Goal: Use online tool/utility: Utilize a website feature to perform a specific function

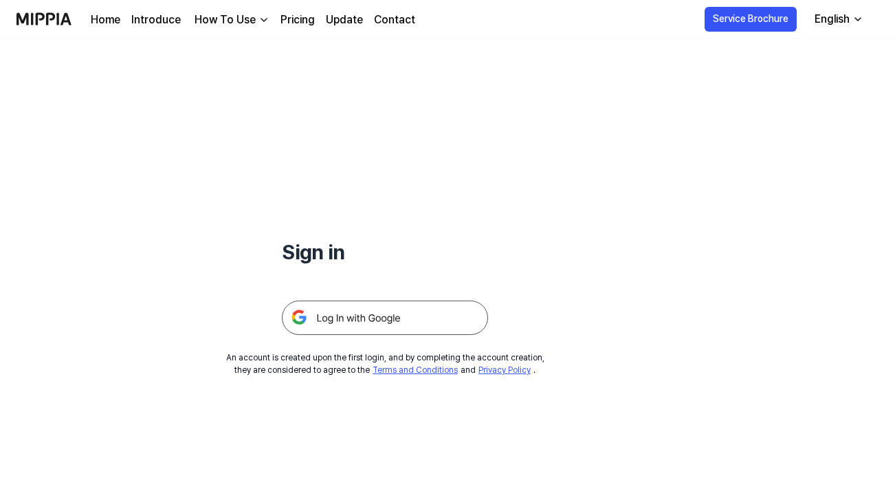
click at [364, 317] on img at bounding box center [385, 317] width 206 height 34
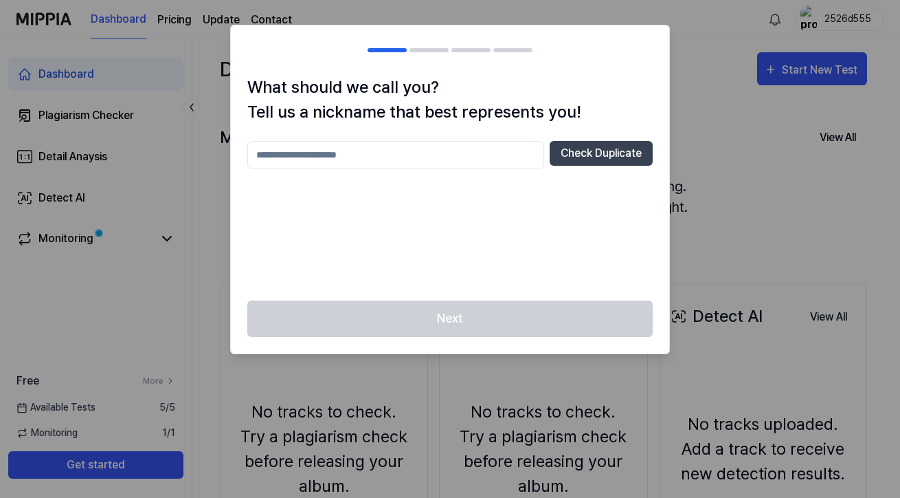
click at [374, 152] on input "text" at bounding box center [395, 154] width 297 height 27
type input "*****"
click at [598, 151] on button "Check Duplicate" at bounding box center [601, 153] width 103 height 25
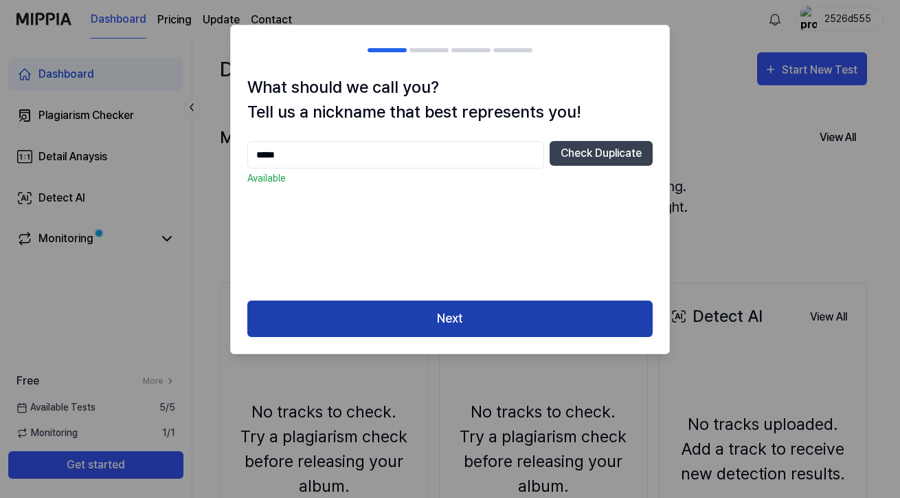
click at [451, 315] on button "Next" at bounding box center [449, 318] width 405 height 36
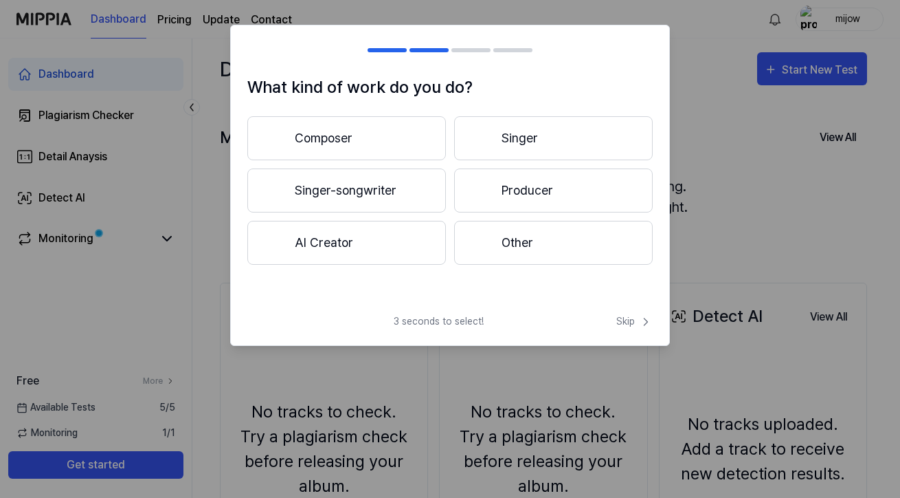
click at [335, 136] on button "Composer" at bounding box center [346, 138] width 199 height 44
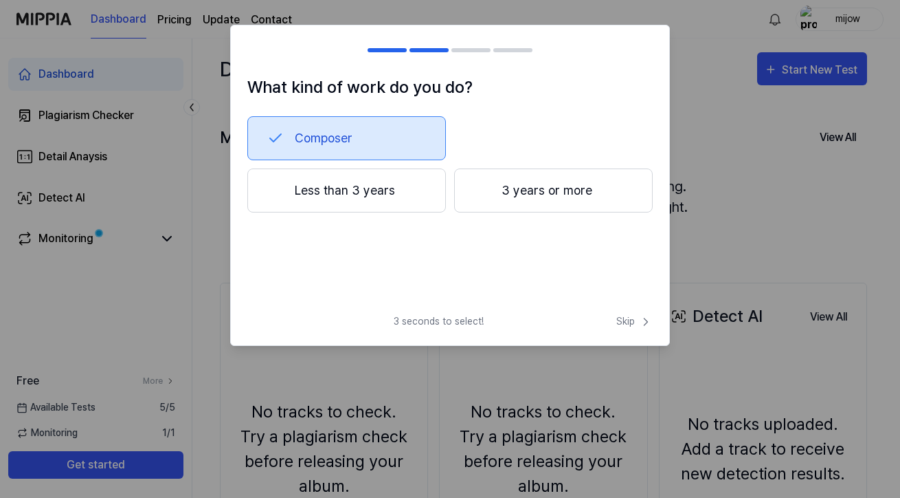
click at [537, 190] on button "3 years or more" at bounding box center [553, 190] width 199 height 44
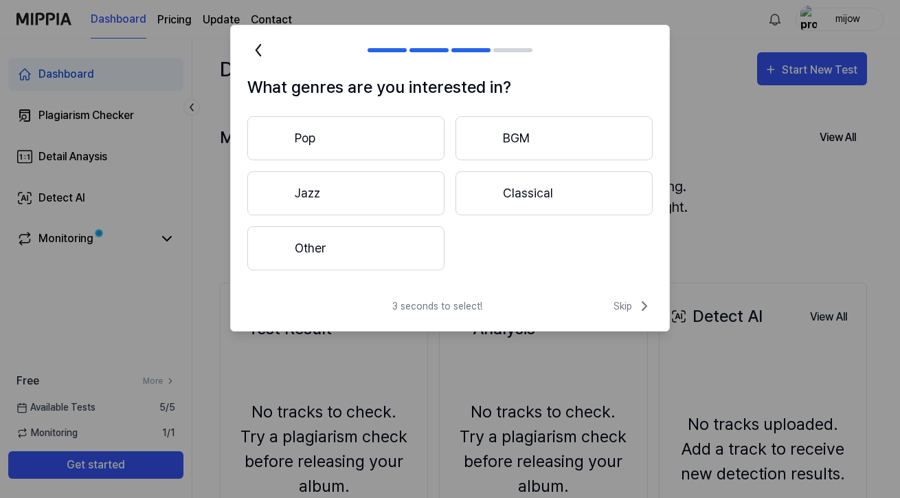
click at [309, 135] on button "Pop" at bounding box center [345, 138] width 197 height 44
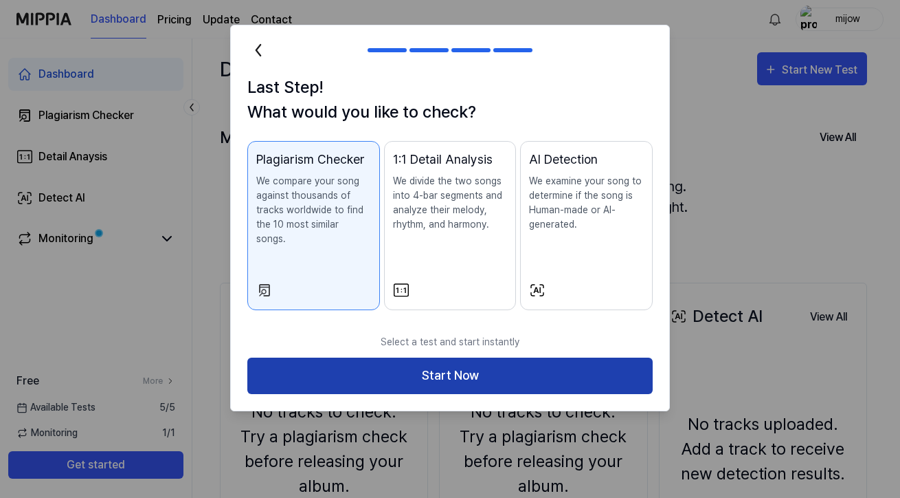
click at [466, 362] on button "Start Now" at bounding box center [449, 375] width 405 height 36
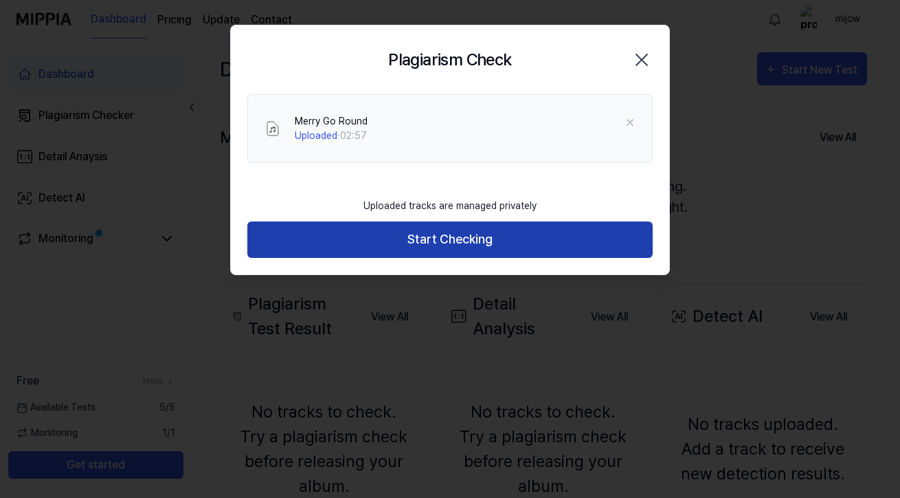
click at [489, 238] on button "Start Checking" at bounding box center [449, 239] width 405 height 36
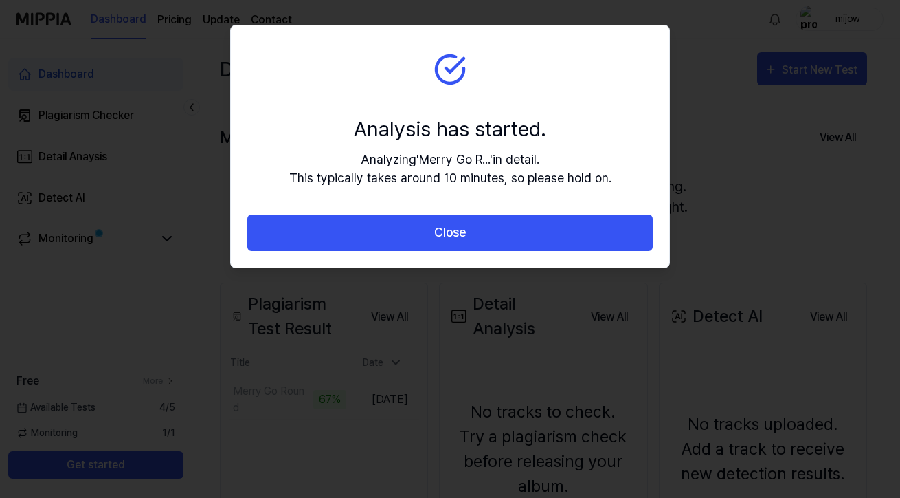
drag, startPoint x: 322, startPoint y: 37, endPoint x: 612, endPoint y: 57, distance: 290.7
click at [612, 57] on section "Analysis has started. Analyzing ' Merry Go R... ' in detail. This typically tak…" at bounding box center [450, 119] width 438 height 189
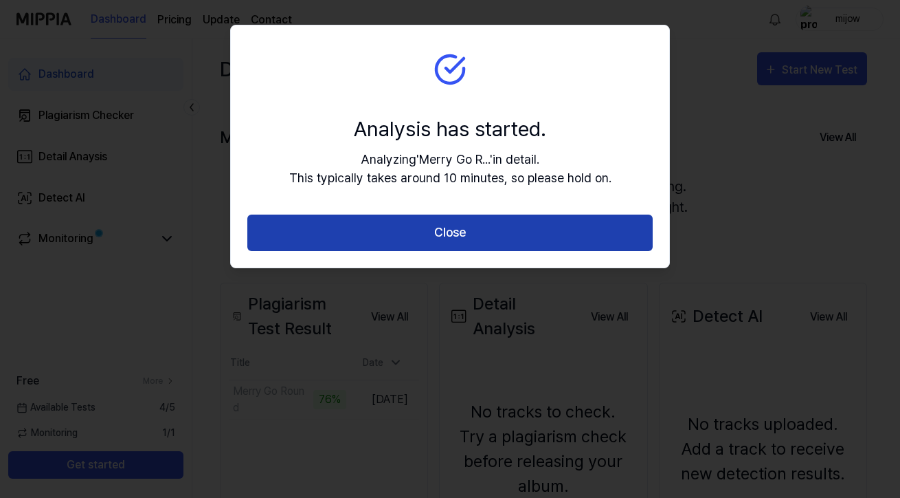
click at [458, 232] on button "Close" at bounding box center [449, 232] width 405 height 36
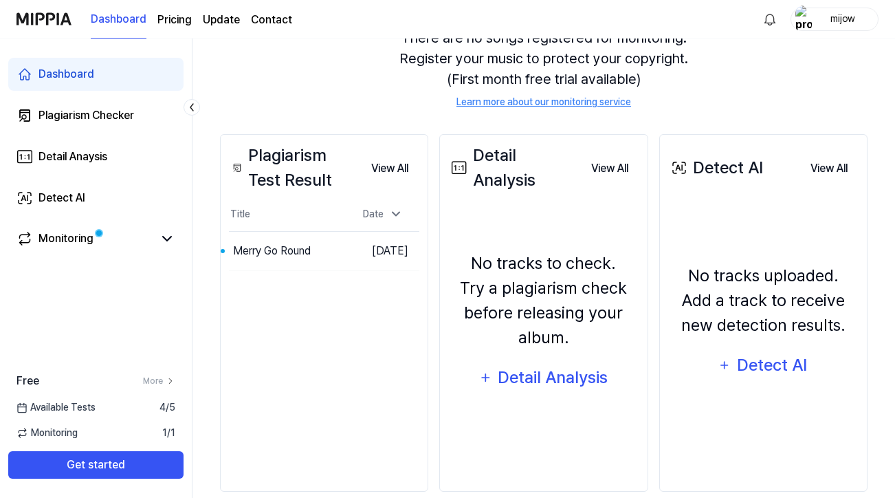
scroll to position [150, 0]
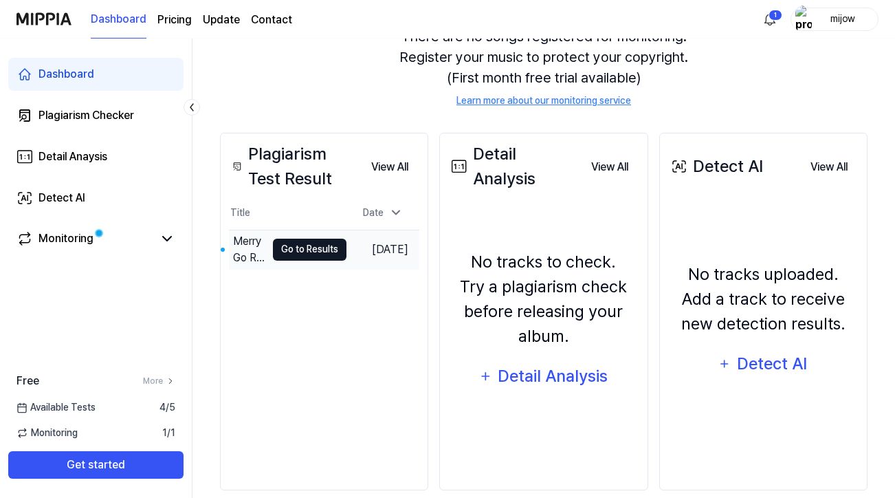
click at [294, 247] on button "Go to Results" at bounding box center [310, 249] width 74 height 22
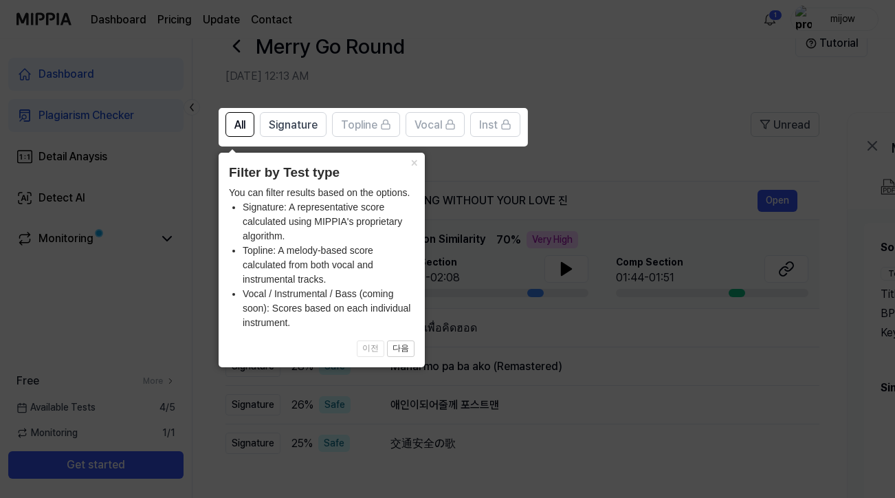
scroll to position [34, 0]
click at [414, 162] on button "×" at bounding box center [414, 162] width 22 height 19
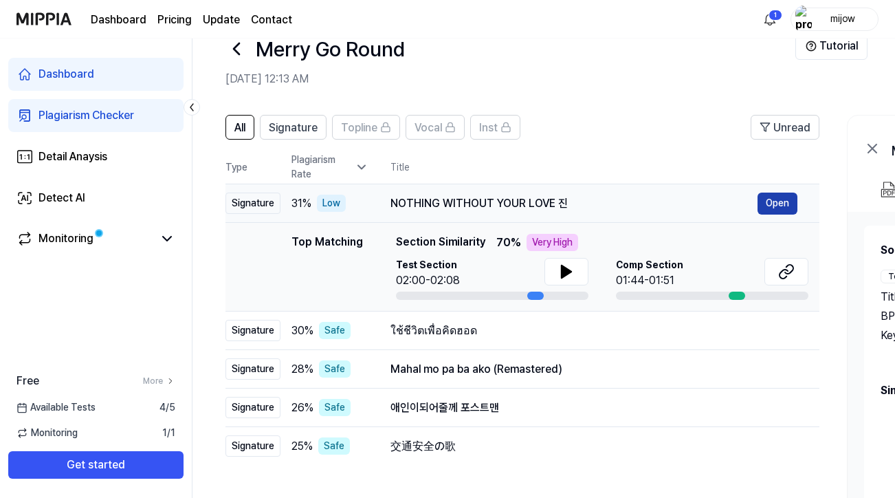
click at [778, 201] on button "Open" at bounding box center [777, 203] width 40 height 22
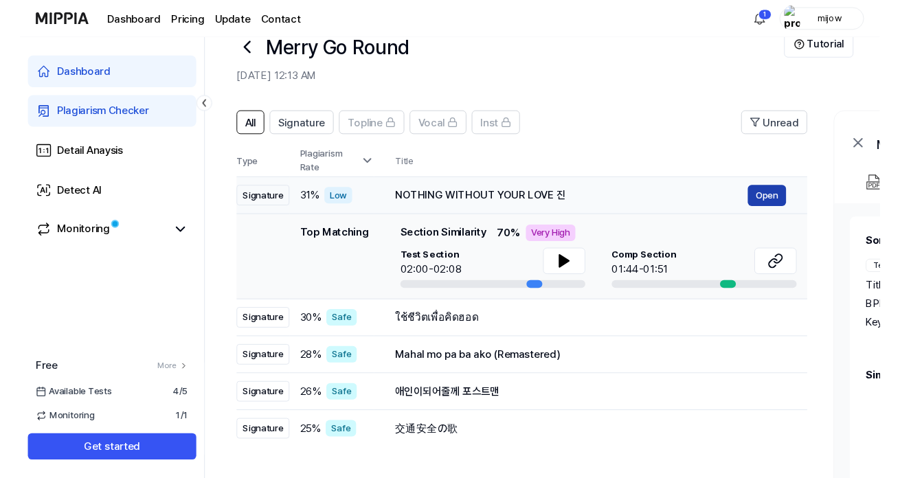
scroll to position [0, 0]
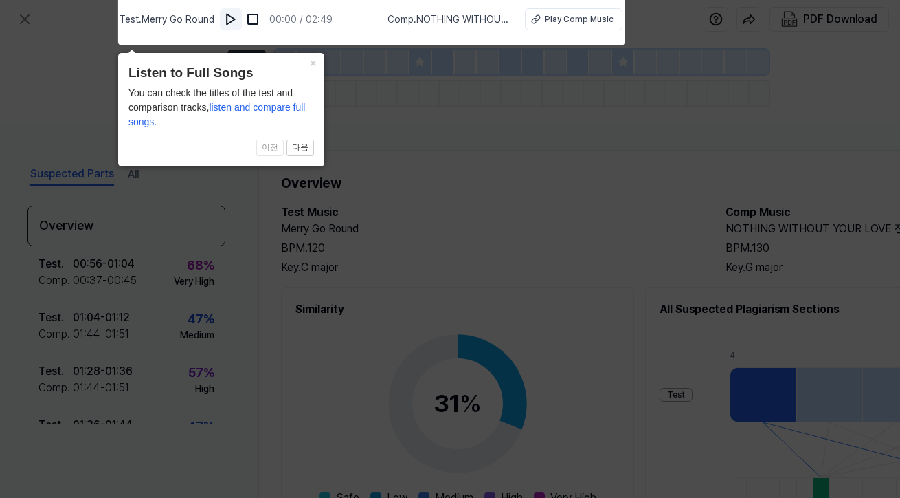
click at [231, 19] on img at bounding box center [231, 19] width 14 height 14
click at [234, 16] on img at bounding box center [233, 19] width 14 height 14
click at [586, 18] on div "Play Comp Music" at bounding box center [578, 19] width 69 height 12
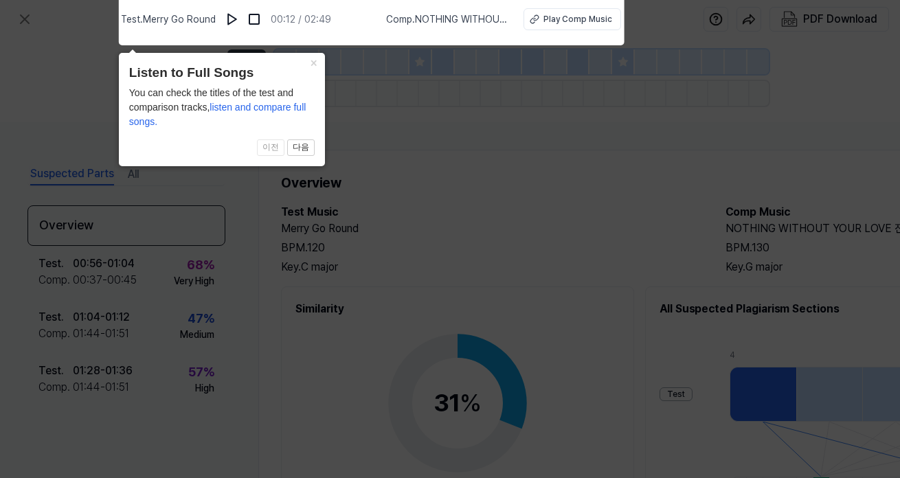
click at [603, 153] on icon at bounding box center [450, 235] width 900 height 485
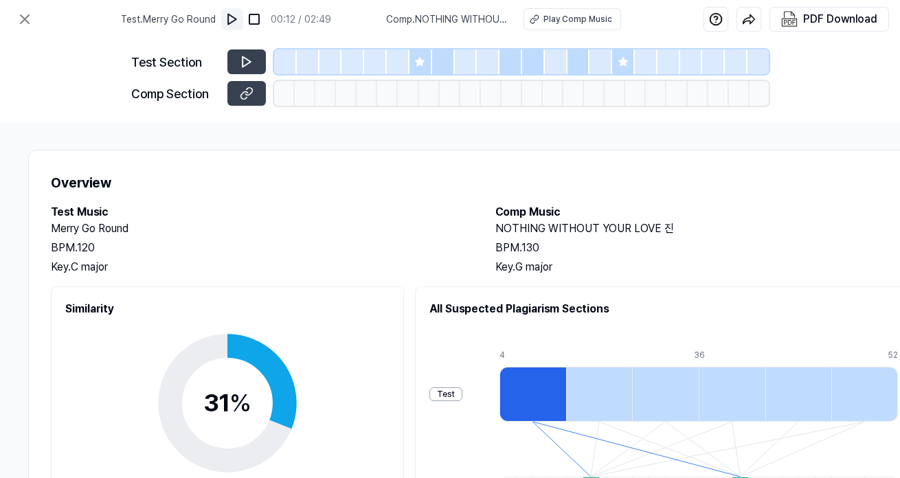
click at [234, 15] on img at bounding box center [232, 19] width 14 height 14
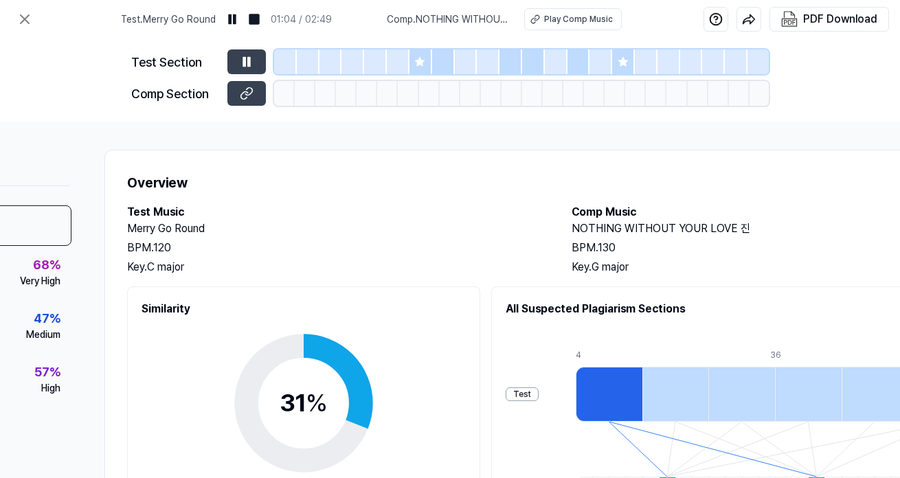
scroll to position [0, 154]
click at [236, 18] on img at bounding box center [233, 19] width 14 height 14
